Goal: Register for event/course

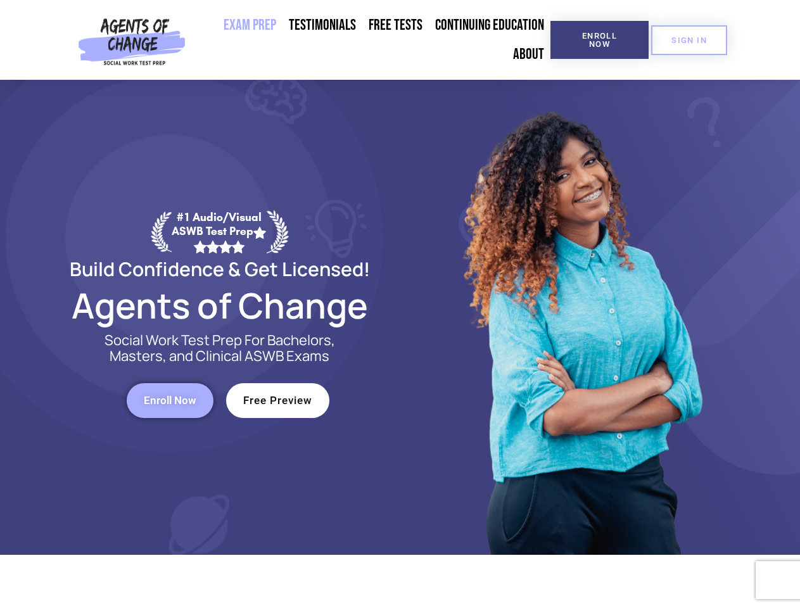
click at [400, 304] on div at bounding box center [580, 317] width 361 height 475
click at [599, 40] on span "Enroll Now" at bounding box center [600, 40] width 58 height 16
click at [689, 40] on span "SIGN IN" at bounding box center [689, 40] width 35 height 8
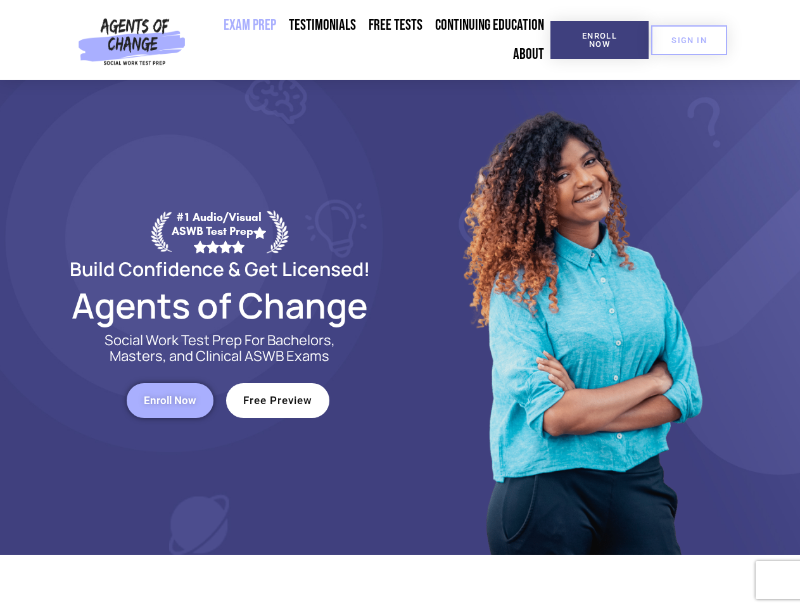
click at [170, 400] on span "Enroll Now" at bounding box center [170, 400] width 53 height 11
click at [278, 400] on span "Free Preview" at bounding box center [277, 400] width 69 height 11
